Goal: Information Seeking & Learning: Learn about a topic

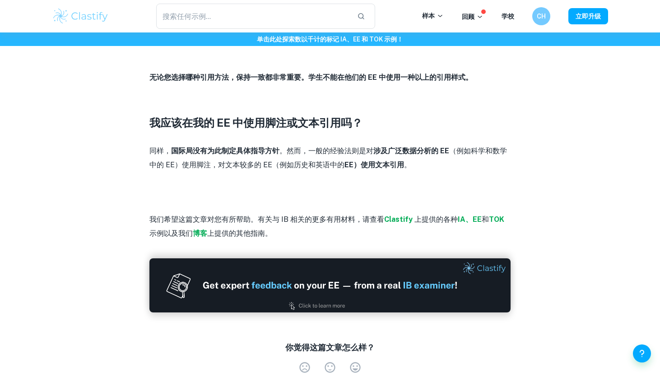
scroll to position [1500, 0]
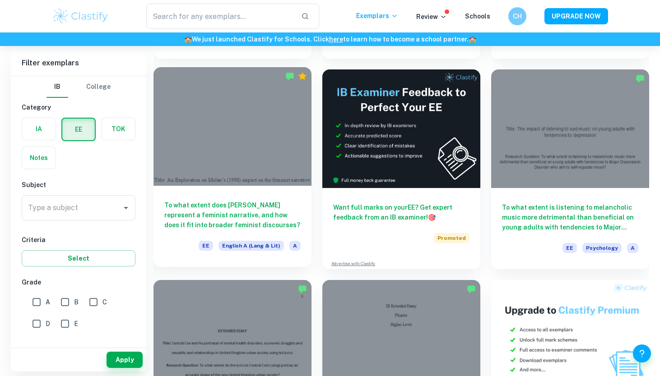
scroll to position [2593, 0]
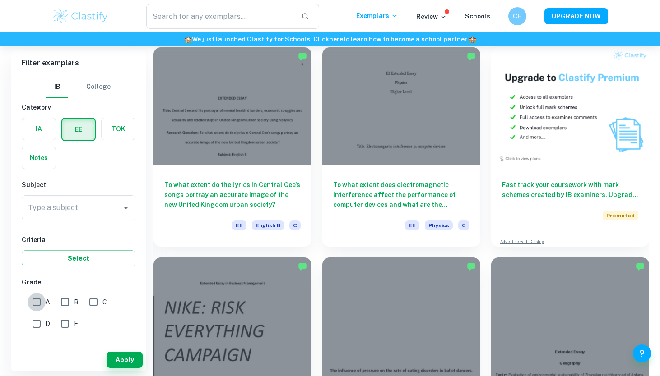
click at [41, 303] on input "A" at bounding box center [37, 302] width 18 height 18
checkbox input "true"
click at [104, 222] on div "Type a subject Type a subject" at bounding box center [79, 209] width 114 height 29
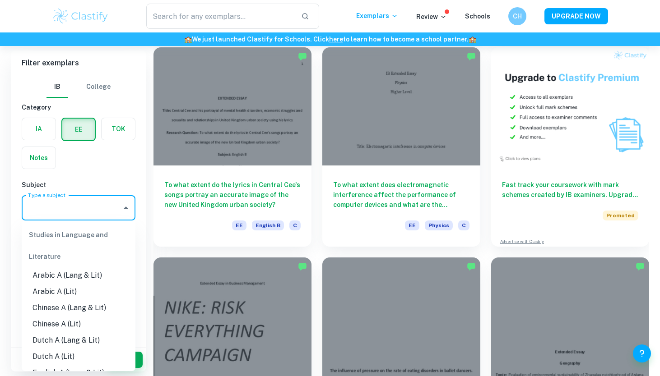
click at [104, 216] on input "Type a subject" at bounding box center [72, 207] width 92 height 17
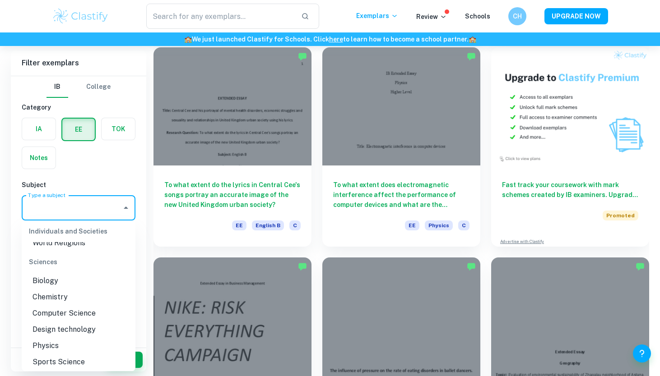
scroll to position [1001, 0]
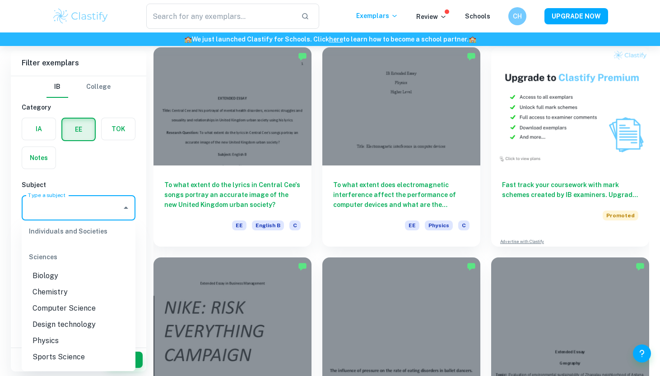
click at [76, 278] on li "Biology" at bounding box center [79, 276] width 114 height 16
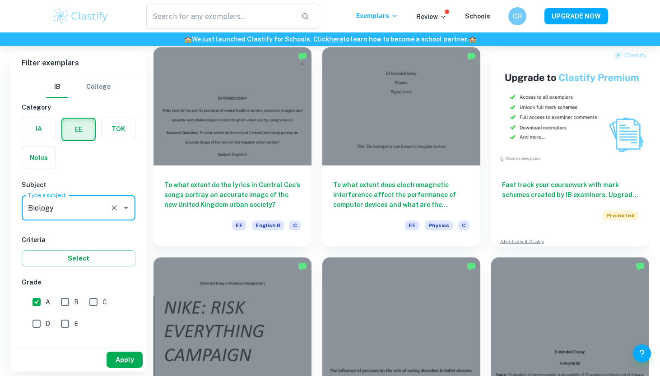
click at [117, 357] on button "Apply" at bounding box center [124, 360] width 36 height 16
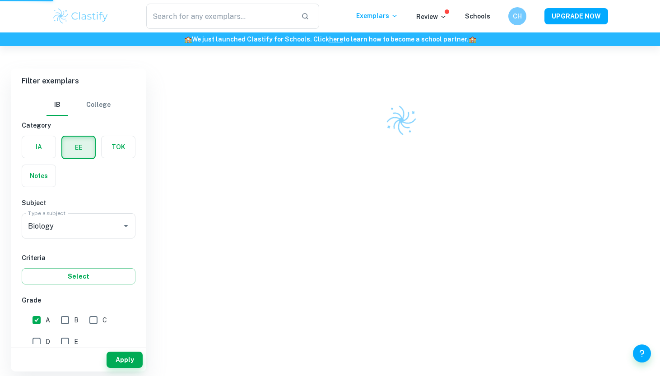
scroll to position [46, 0]
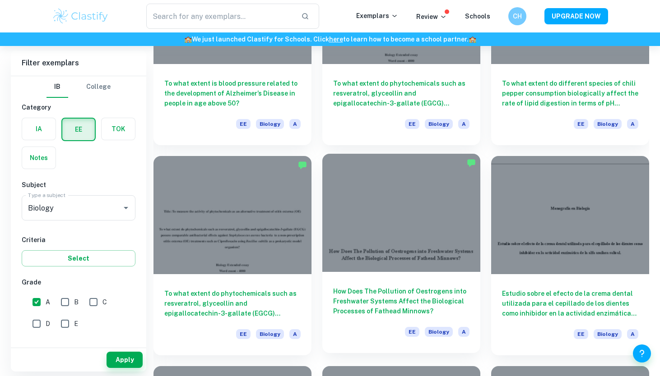
scroll to position [811, 0]
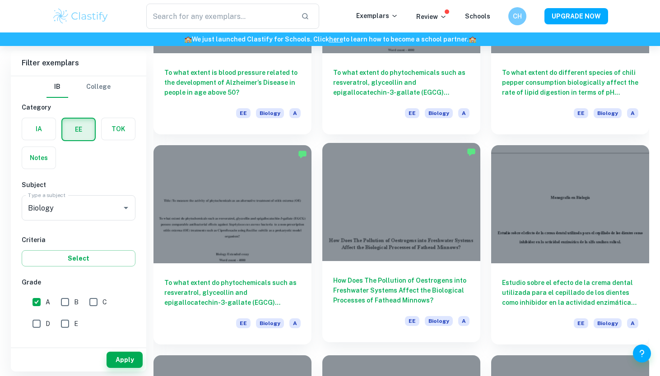
click at [395, 305] on h6 "How Does The Pollution of Oestrogens into Freshwater Systems Affect the Biologi…" at bounding box center [401, 291] width 136 height 30
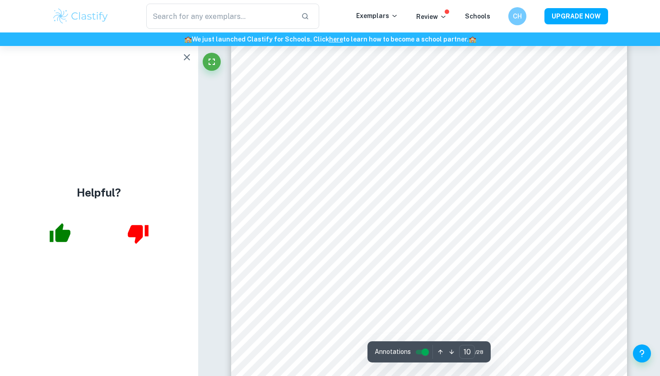
scroll to position [5481, 0]
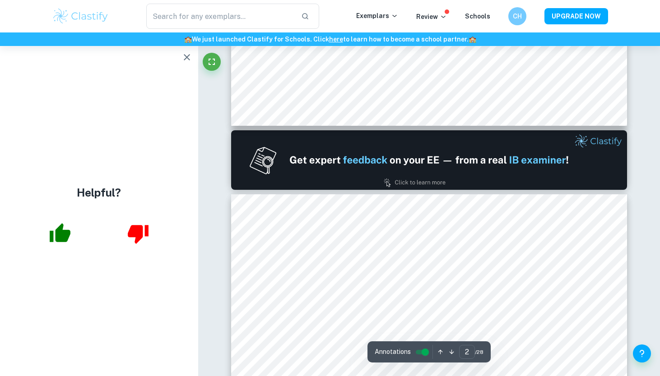
type input "1"
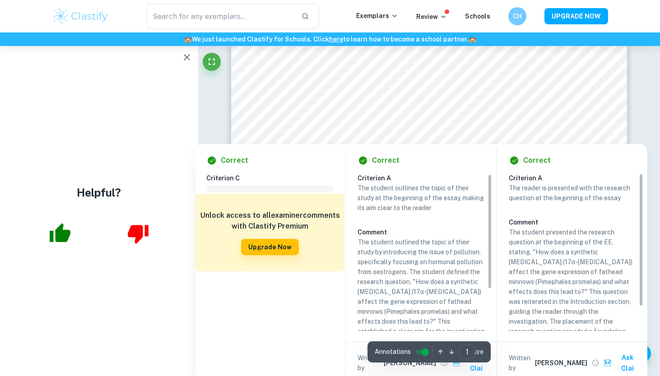
scroll to position [2, 0]
